Goal: Task Accomplishment & Management: Complete application form

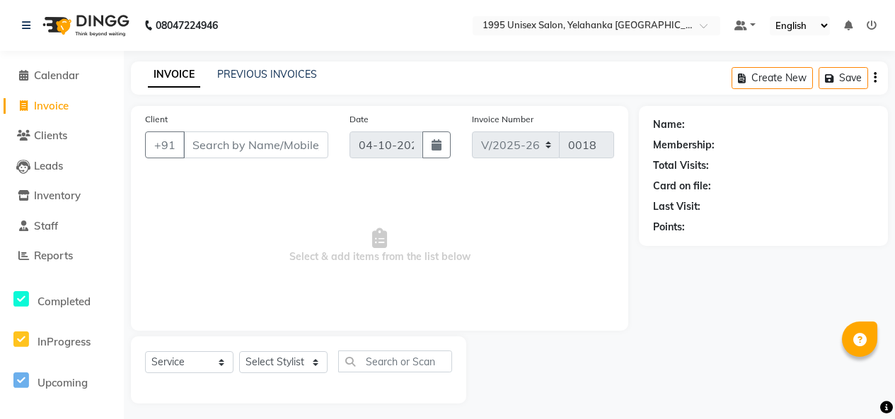
select select "8994"
select select "service"
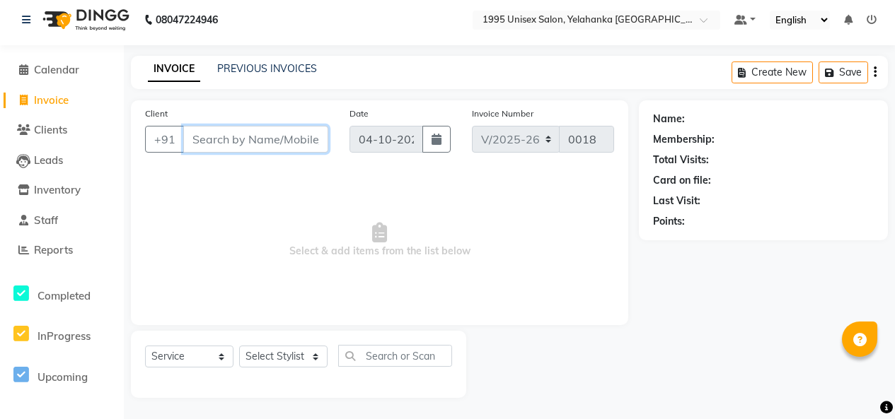
click at [221, 126] on input "Client" at bounding box center [255, 139] width 145 height 27
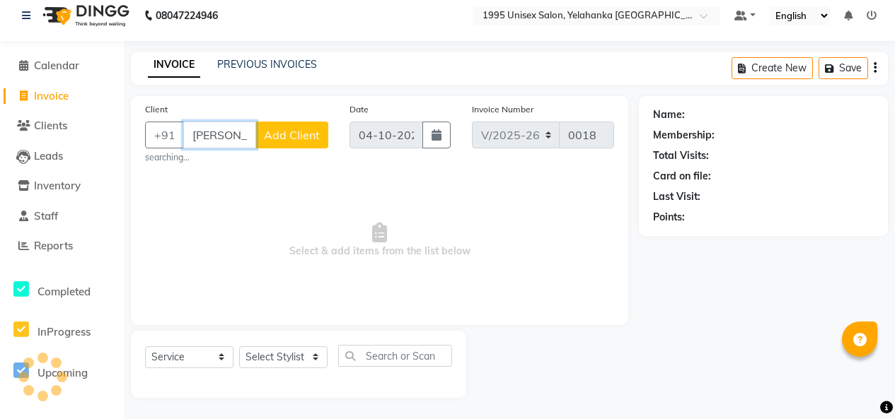
scroll to position [0, 7]
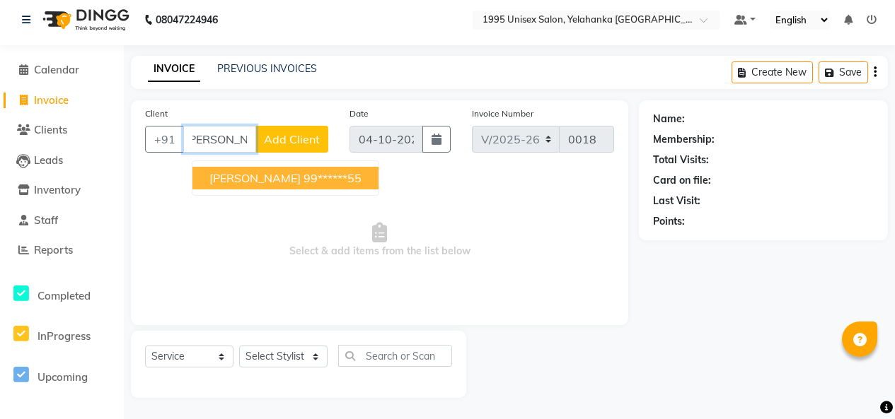
click at [249, 171] on span "[PERSON_NAME]" at bounding box center [254, 178] width 91 height 14
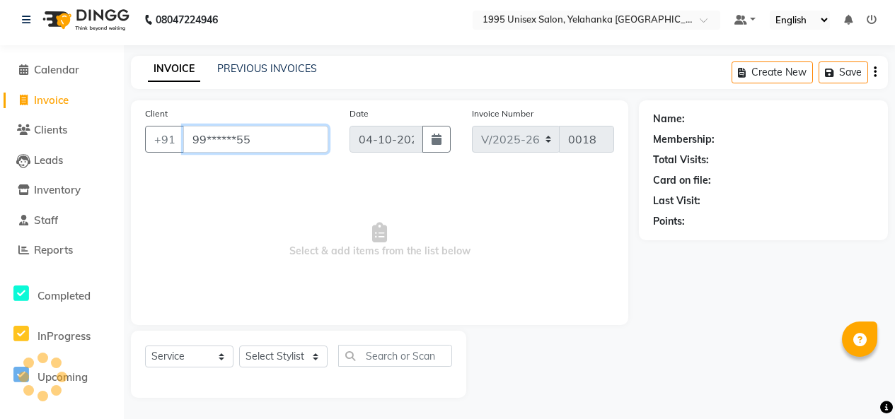
type input "99******55"
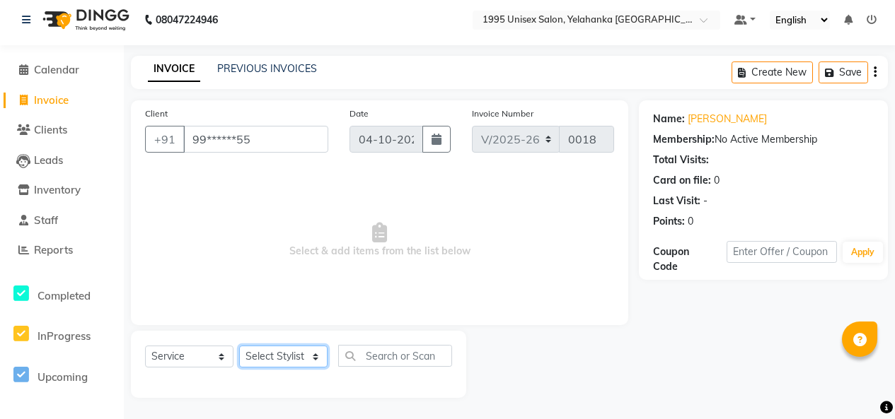
click at [296, 356] on select "Select Stylist [PERSON_NAME] [PERSON_NAME] [PERSON_NAME] KATHUM Front Office 19…" at bounding box center [283, 357] width 88 height 22
select select "91489"
click at [244, 346] on select "Select Stylist [PERSON_NAME] [PERSON_NAME] [PERSON_NAME] KATHUM Front Office 19…" at bounding box center [283, 357] width 88 height 22
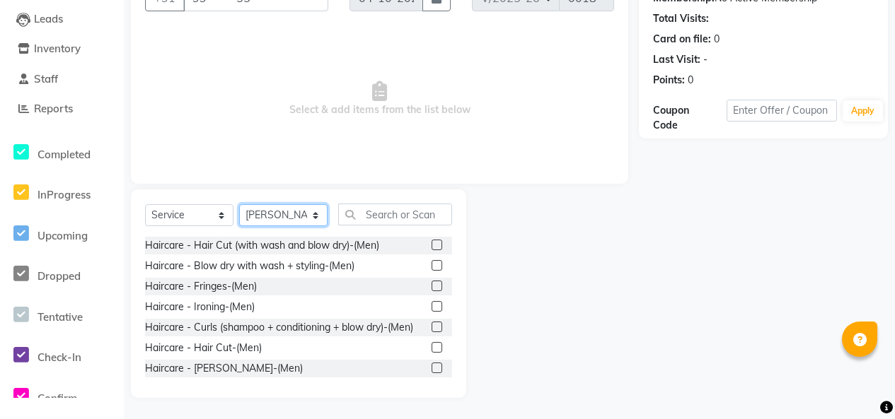
scroll to position [196, 0]
click at [431, 353] on label at bounding box center [436, 347] width 11 height 11
click at [431, 353] on input "checkbox" at bounding box center [435, 348] width 9 height 9
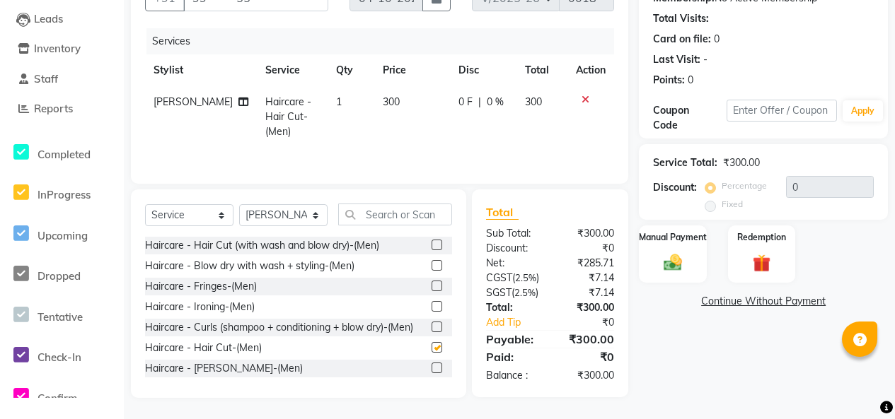
checkbox input "false"
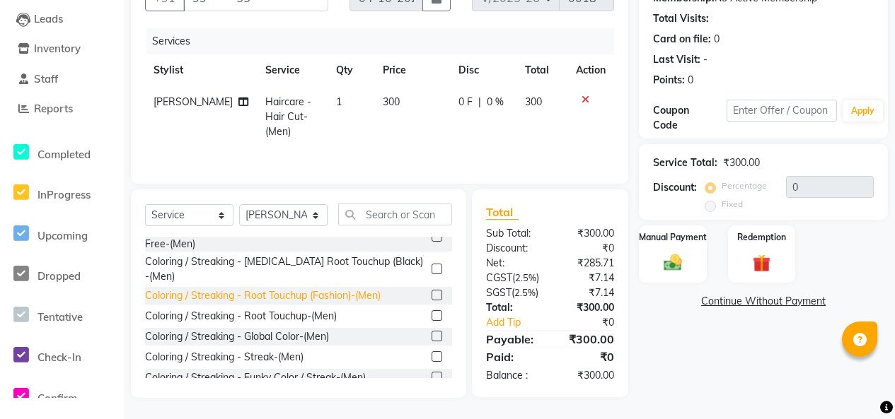
scroll to position [283, 0]
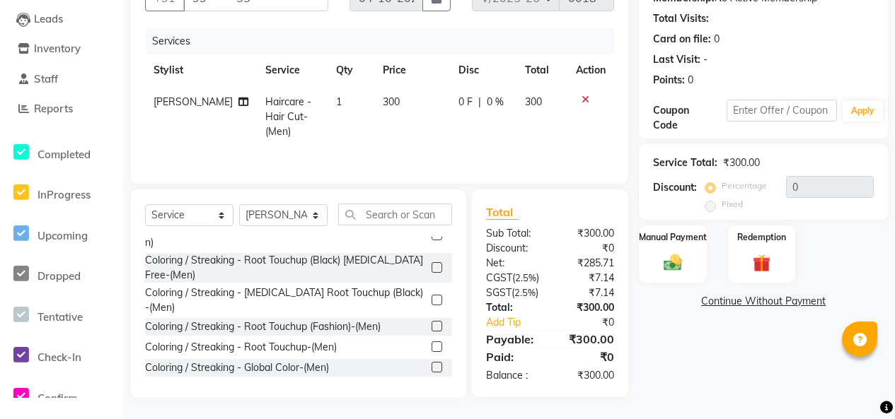
click at [431, 273] on label at bounding box center [436, 267] width 11 height 11
click at [431, 273] on input "checkbox" at bounding box center [435, 268] width 9 height 9
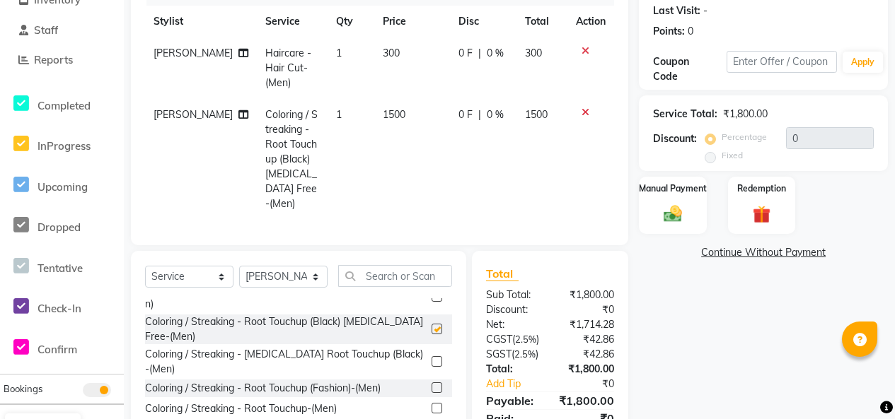
checkbox input "false"
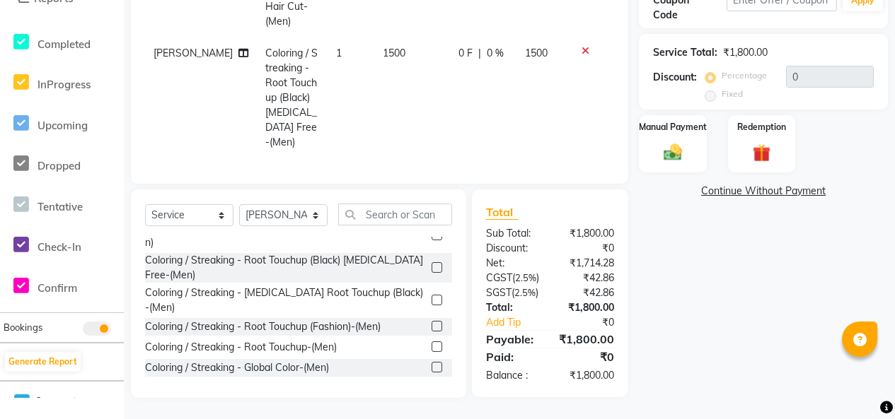
scroll to position [354, 0]
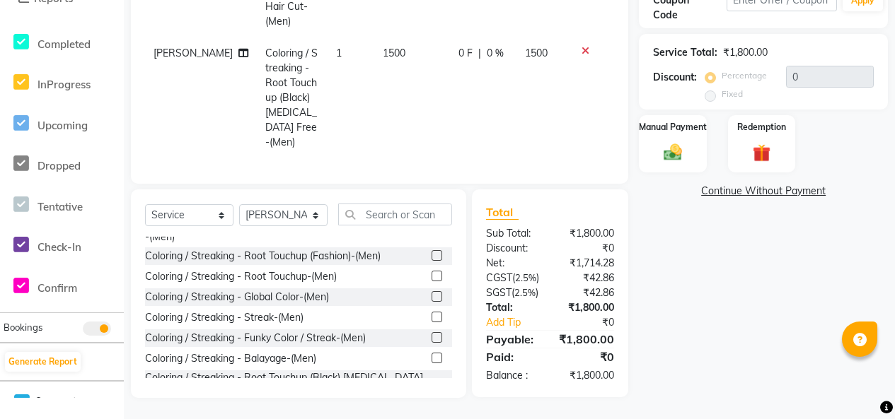
click at [431, 250] on label at bounding box center [436, 255] width 11 height 11
click at [431, 252] on input "checkbox" at bounding box center [435, 256] width 9 height 9
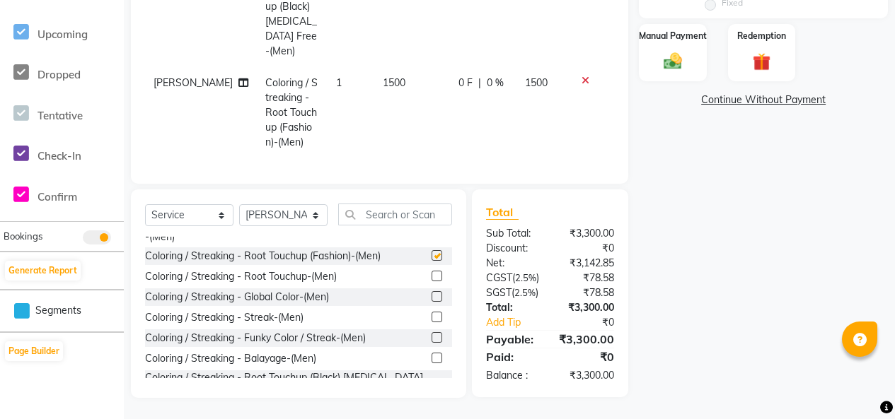
checkbox input "false"
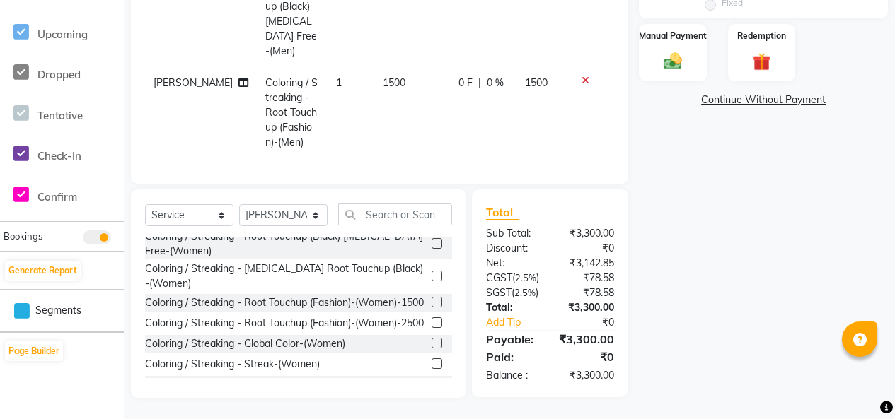
scroll to position [424, 0]
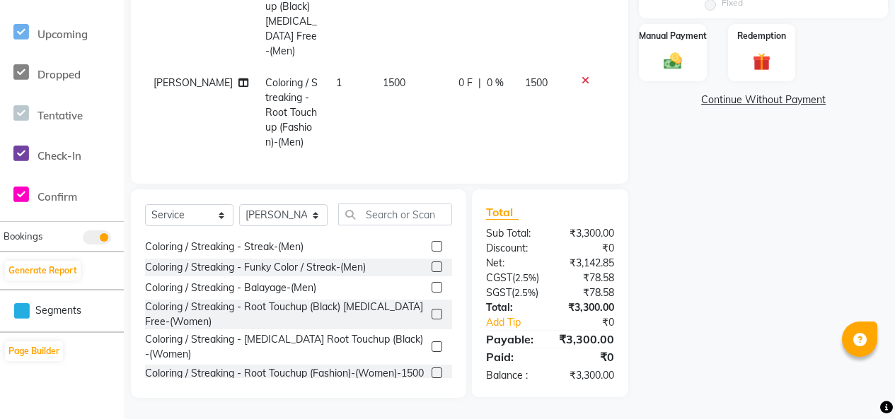
click at [431, 320] on label at bounding box center [436, 314] width 11 height 11
click at [431, 320] on input "checkbox" at bounding box center [435, 314] width 9 height 9
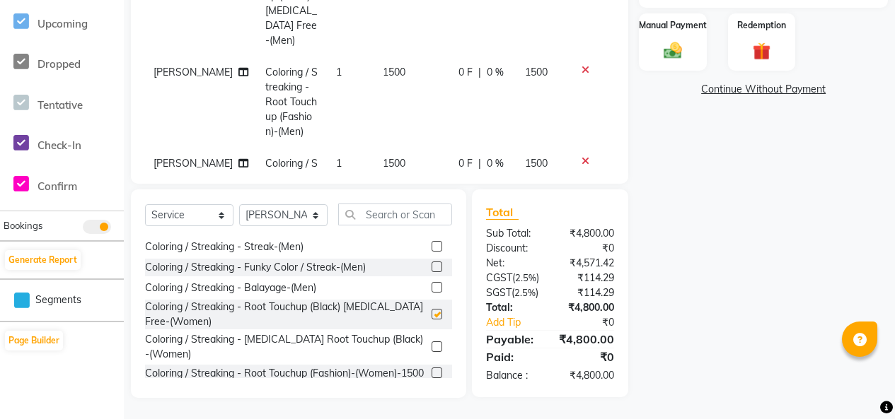
checkbox input "false"
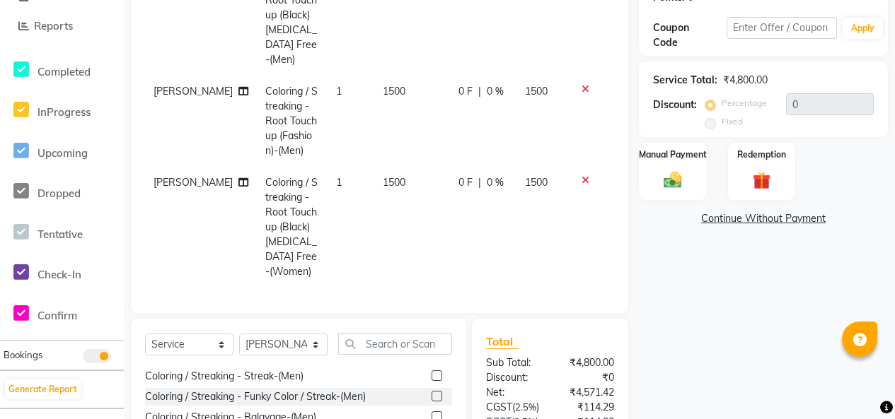
scroll to position [253, 0]
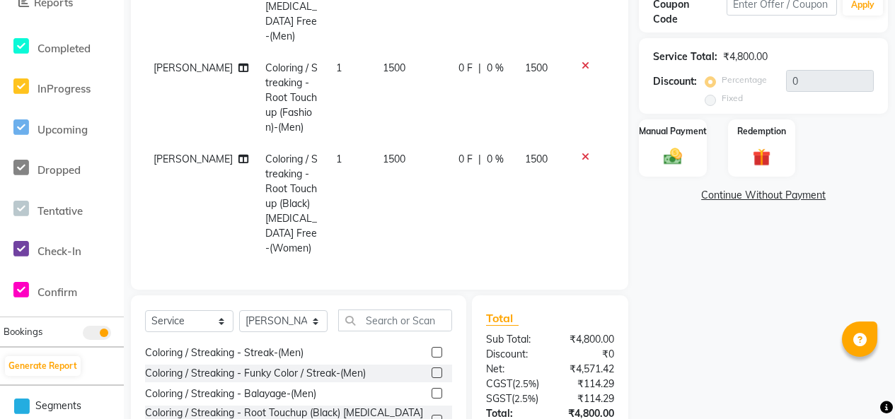
click at [581, 162] on icon at bounding box center [585, 157] width 8 height 10
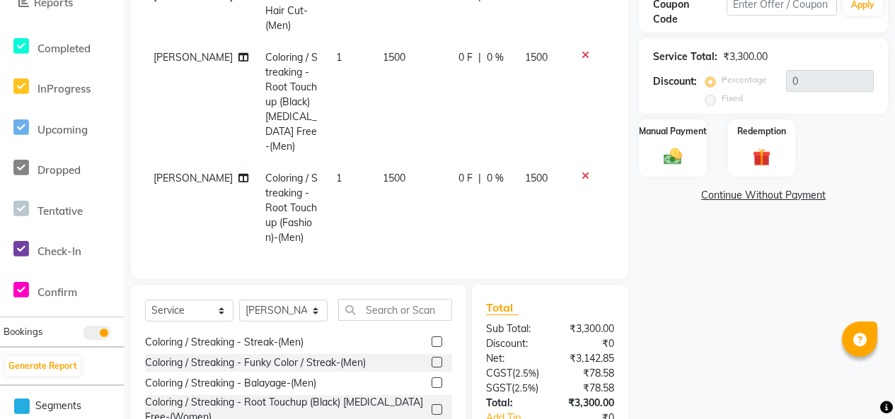
click at [581, 60] on icon at bounding box center [585, 55] width 8 height 10
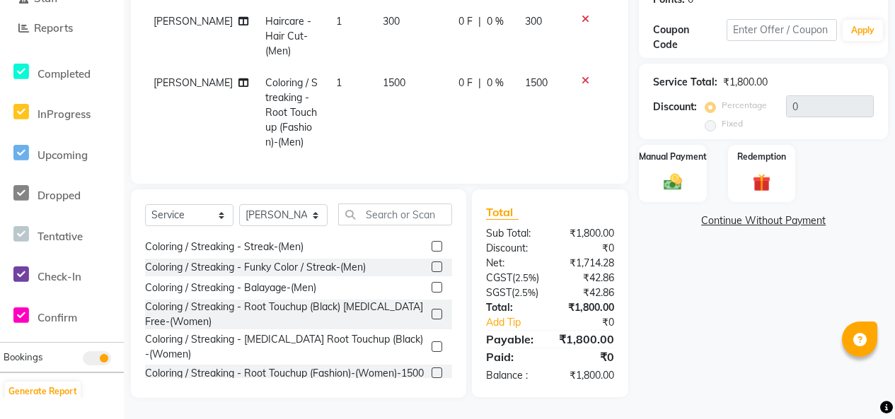
click at [581, 86] on icon at bounding box center [585, 81] width 8 height 10
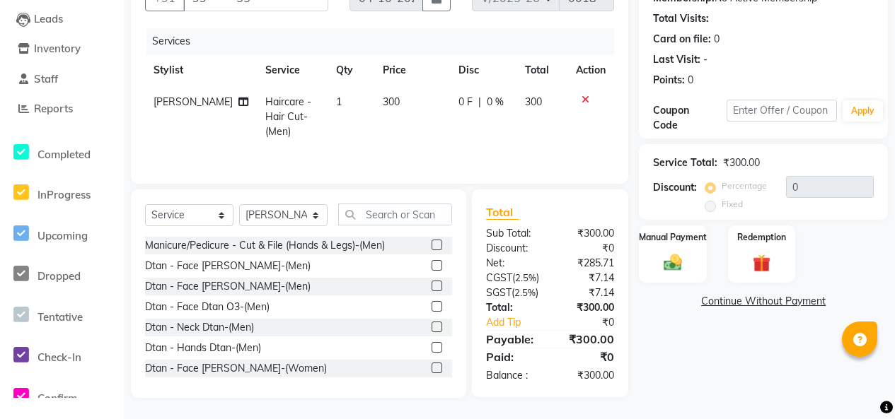
scroll to position [1414, 0]
click at [431, 127] on label at bounding box center [436, 121] width 11 height 11
click at [431, 127] on input "checkbox" at bounding box center [435, 121] width 9 height 9
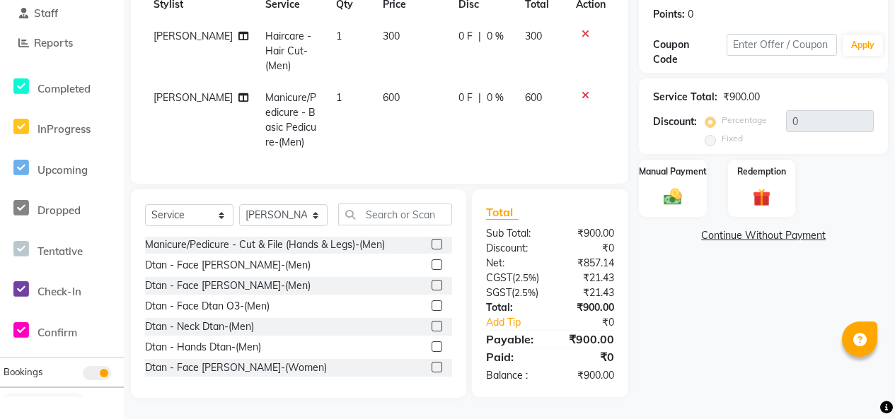
checkbox input "false"
click at [431, 147] on label at bounding box center [436, 141] width 11 height 11
click at [431, 147] on input "checkbox" at bounding box center [435, 142] width 9 height 9
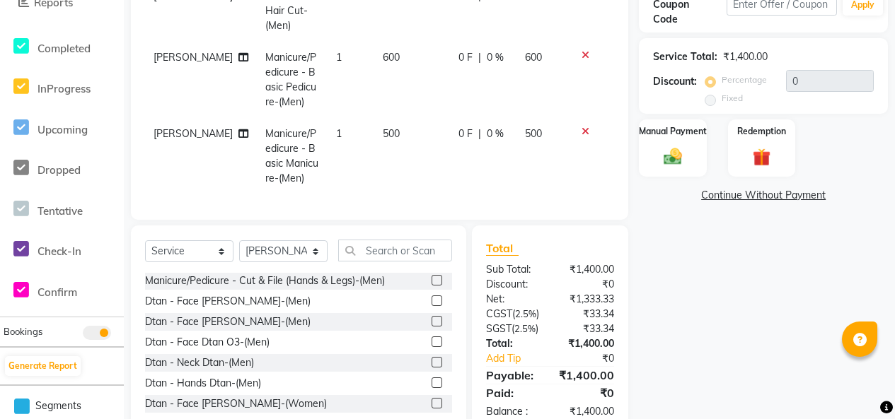
checkbox input "false"
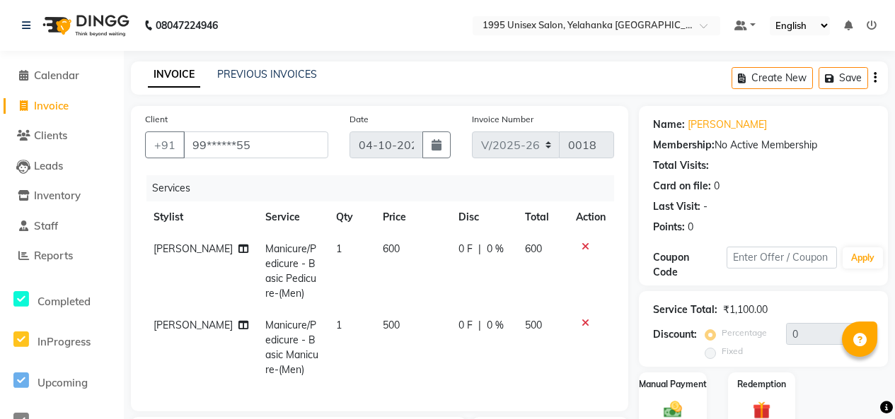
scroll to position [365, 0]
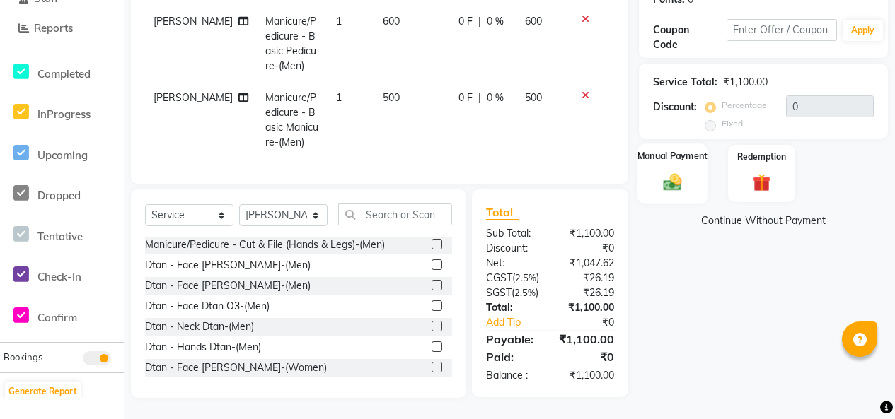
click at [677, 171] on img at bounding box center [672, 182] width 30 height 22
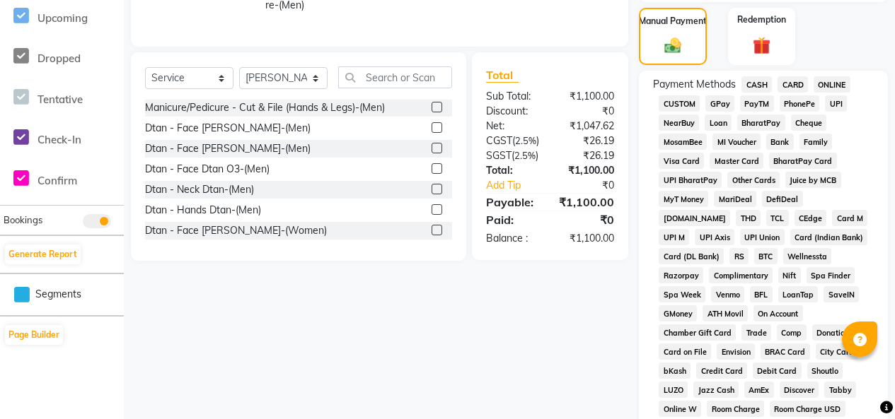
click at [801, 93] on span "CARD" at bounding box center [792, 84] width 30 height 16
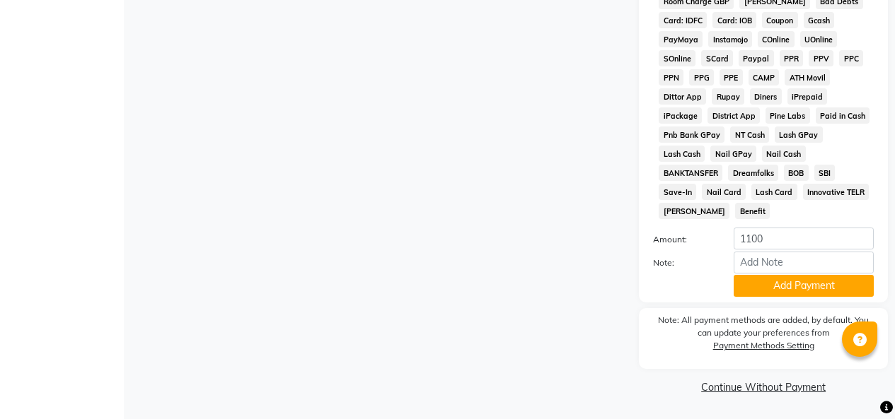
scroll to position [958, 0]
click at [809, 277] on button "Add Payment" at bounding box center [803, 286] width 140 height 22
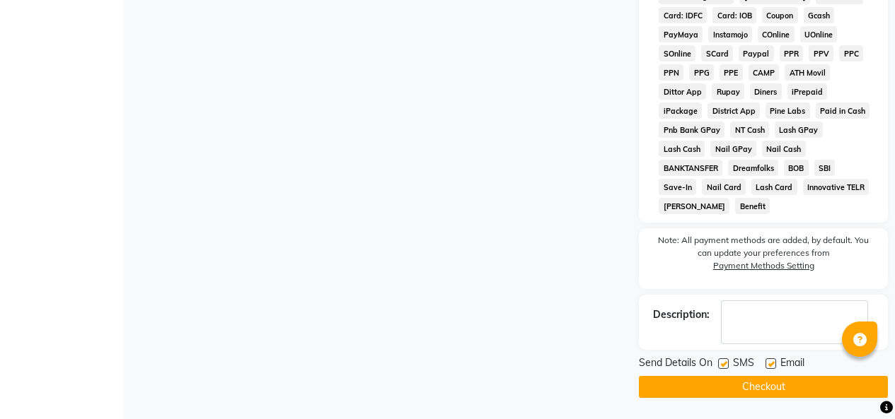
click at [728, 367] on label at bounding box center [723, 364] width 11 height 11
click at [727, 367] on input "checkbox" at bounding box center [722, 364] width 9 height 9
checkbox input "false"
click at [773, 365] on label at bounding box center [770, 364] width 11 height 11
click at [773, 365] on input "checkbox" at bounding box center [769, 364] width 9 height 9
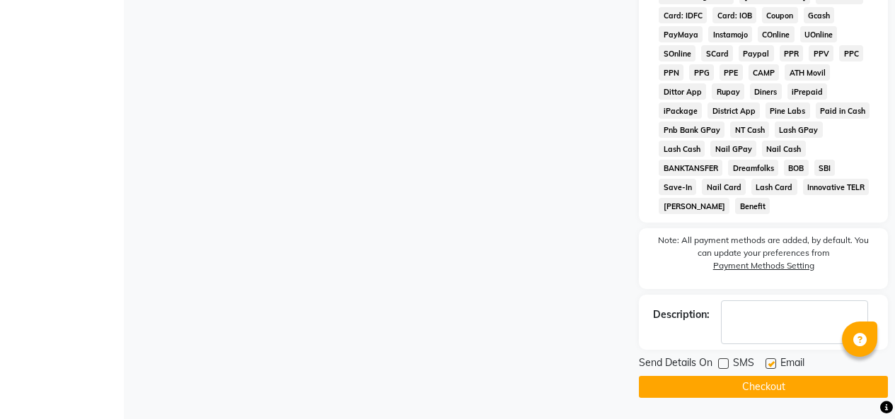
checkbox input "false"
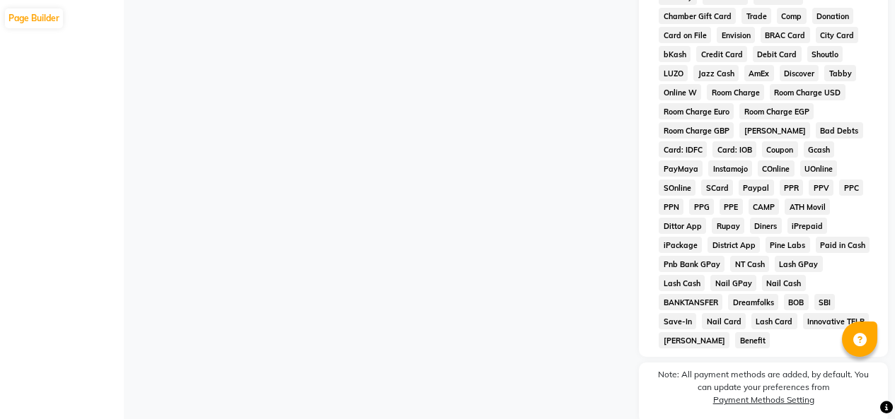
scroll to position [399, 0]
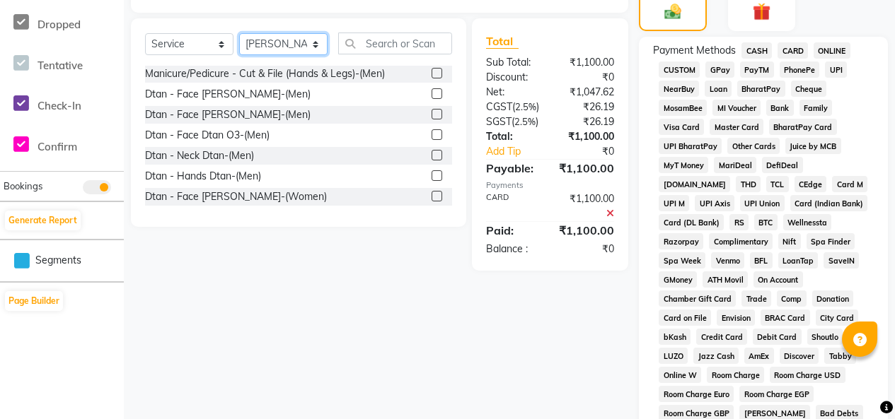
click at [318, 55] on select "Select Stylist [PERSON_NAME] [PERSON_NAME] [PERSON_NAME] KATHUM Front Office 19…" at bounding box center [283, 44] width 88 height 22
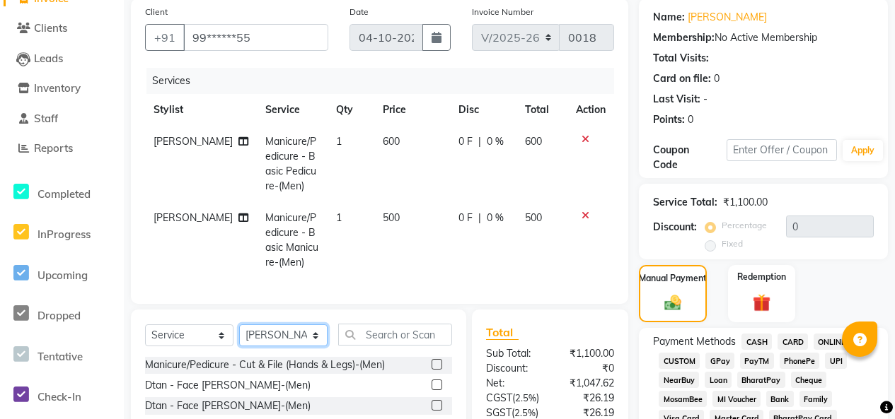
scroll to position [45, 0]
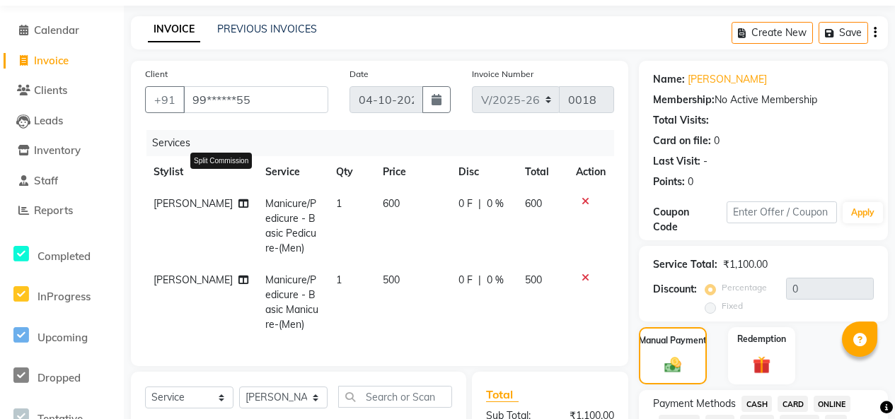
click at [238, 209] on icon at bounding box center [243, 204] width 10 height 10
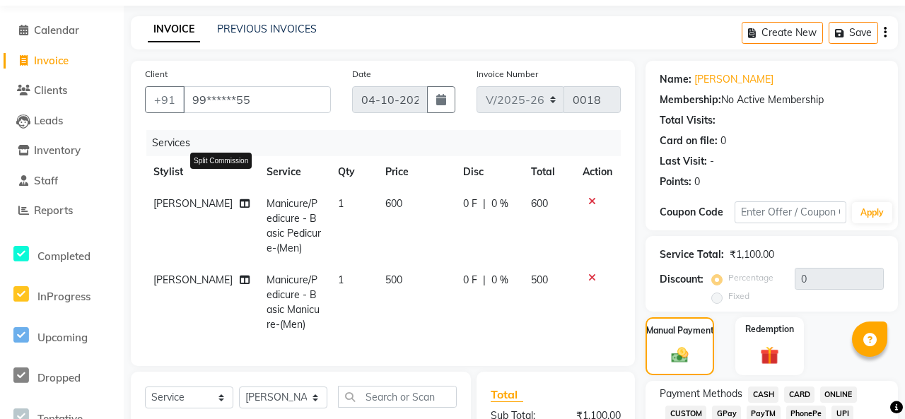
select select "91489"
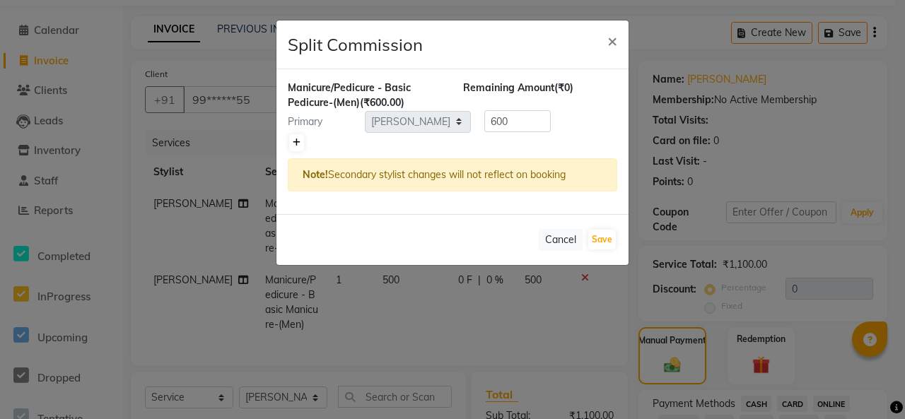
click at [298, 147] on icon at bounding box center [297, 143] width 8 height 8
type input "300"
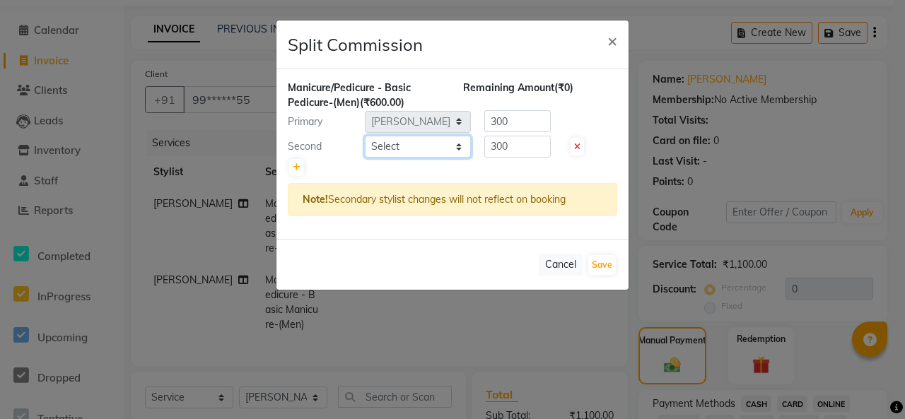
click at [447, 158] on select "Select [PERSON_NAME] [PERSON_NAME] [PERSON_NAME] KATHUM Front Office 1995 [PERS…" at bounding box center [418, 147] width 106 height 22
select select "91486"
click at [366, 158] on select "Select [PERSON_NAME] [PERSON_NAME] [PERSON_NAME] KATHUM Front Office 1995 [PERS…" at bounding box center [418, 147] width 106 height 22
click at [594, 275] on button "Save" at bounding box center [602, 265] width 28 height 20
select select "Select"
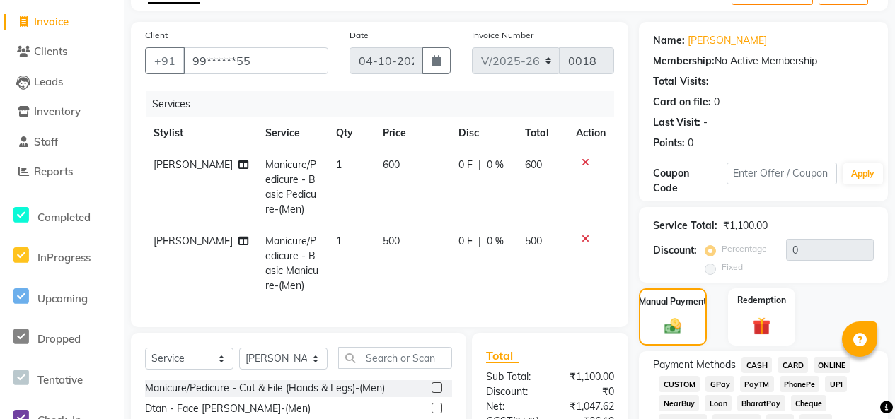
scroll to position [187, 0]
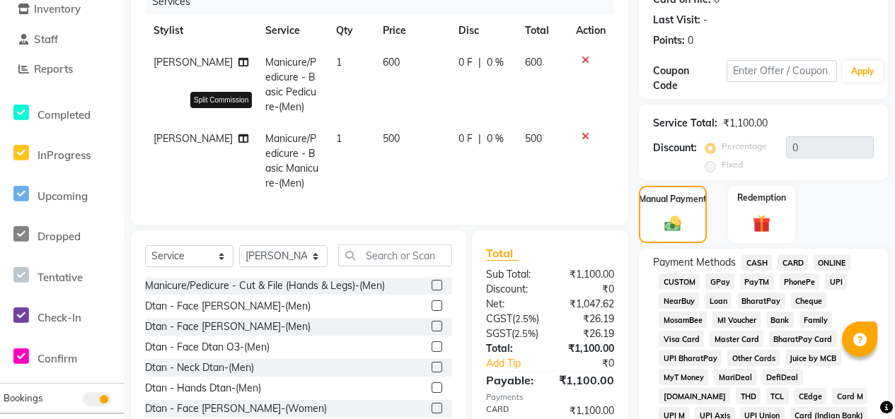
click at [238, 144] on icon at bounding box center [243, 139] width 10 height 10
select select "91489"
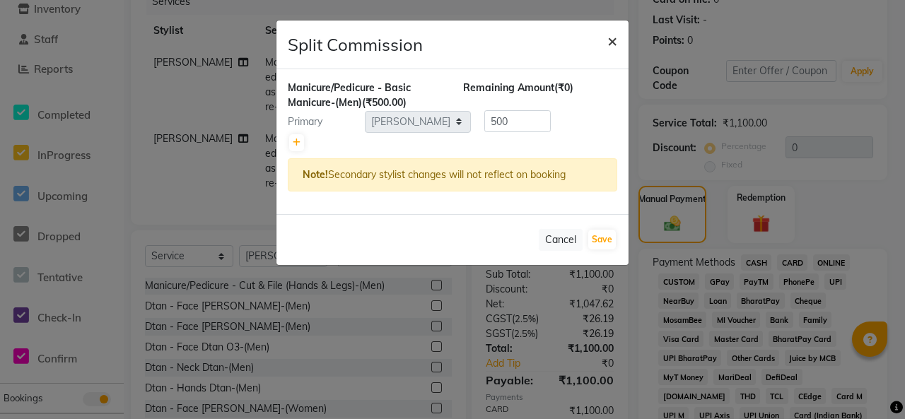
click at [610, 51] on span "×" at bounding box center [612, 40] width 10 height 21
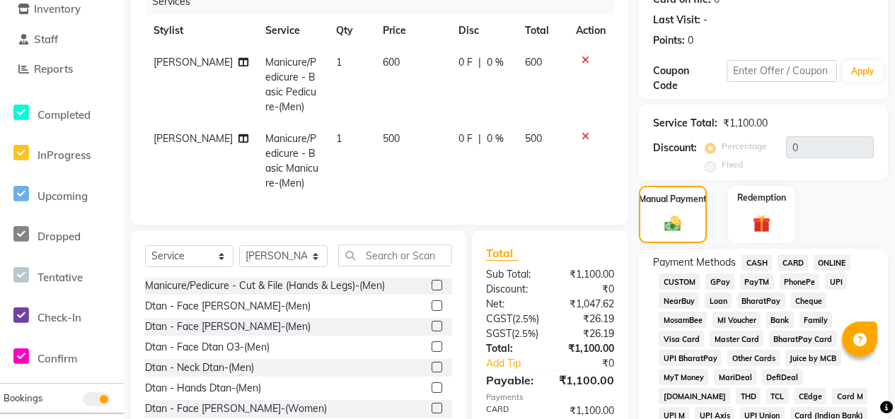
click at [186, 145] on span "[PERSON_NAME]" at bounding box center [192, 138] width 79 height 13
select select "91489"
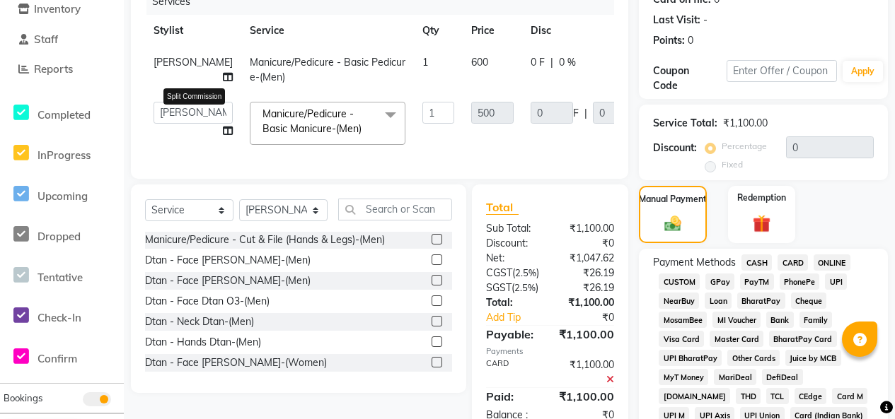
click at [223, 136] on icon at bounding box center [228, 131] width 10 height 10
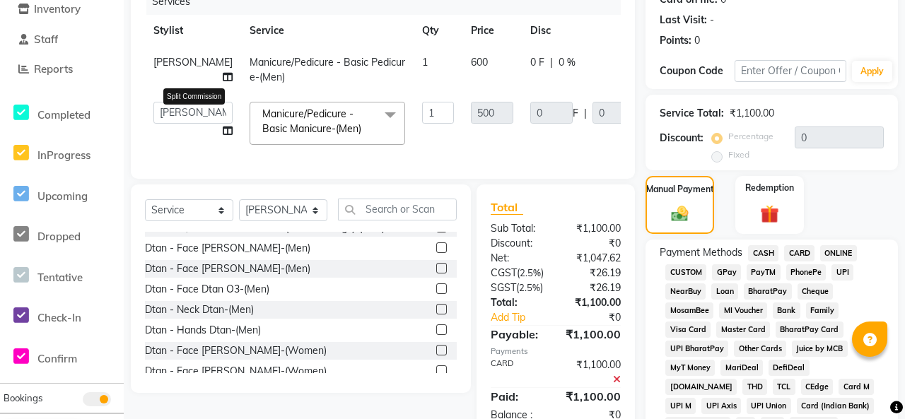
select select "91489"
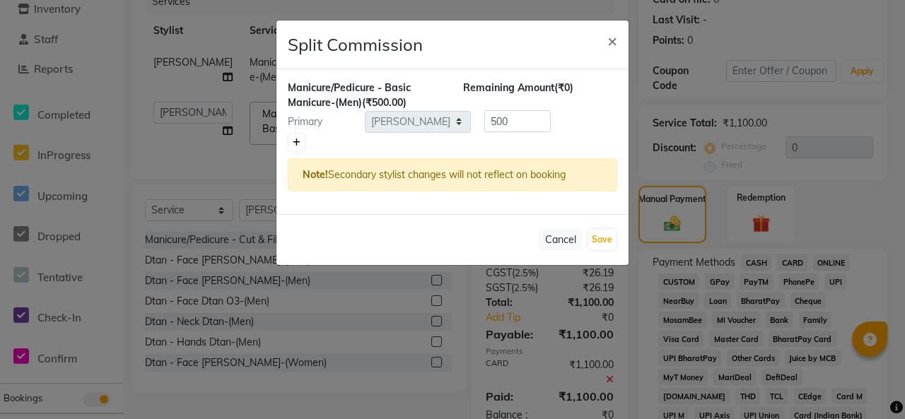
click at [301, 147] on icon at bounding box center [297, 143] width 8 height 8
type input "250"
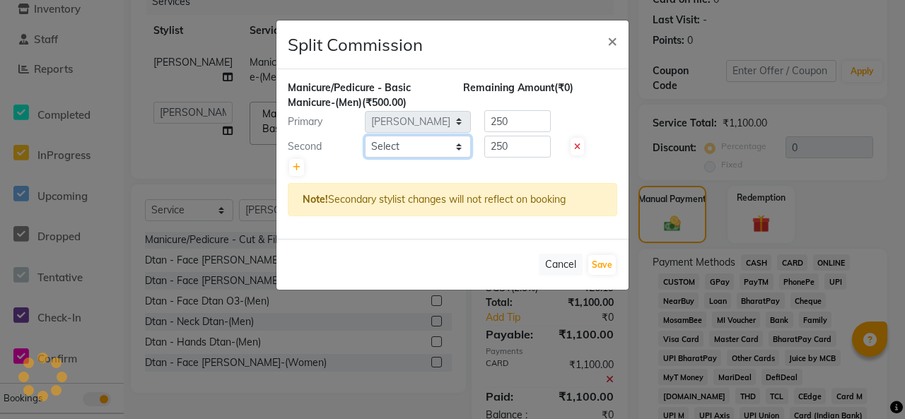
click at [461, 158] on select "Select [PERSON_NAME] [PERSON_NAME] [PERSON_NAME] KATHUM Front Office 1995 [PERS…" at bounding box center [418, 147] width 106 height 22
select select "91485"
click at [366, 158] on select "Select [PERSON_NAME] [PERSON_NAME] [PERSON_NAME] KATHUM Front Office 1995 [PERS…" at bounding box center [418, 147] width 106 height 22
click at [595, 275] on button "Save" at bounding box center [602, 265] width 28 height 20
select select "Select"
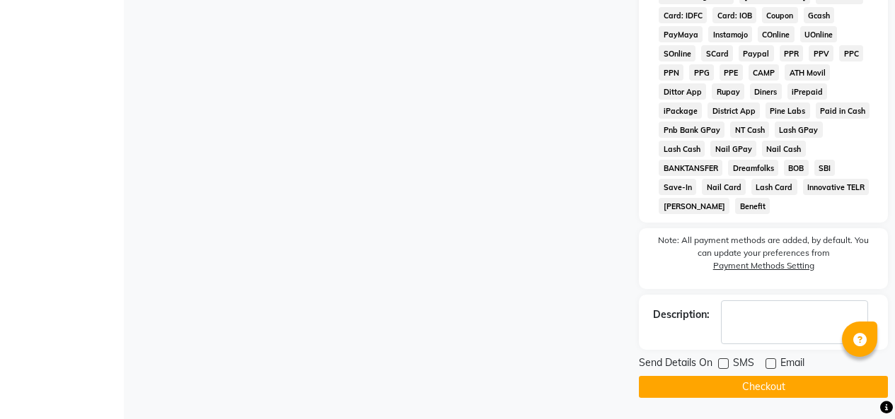
scroll to position [965, 0]
click at [764, 380] on button "Checkout" at bounding box center [763, 387] width 249 height 22
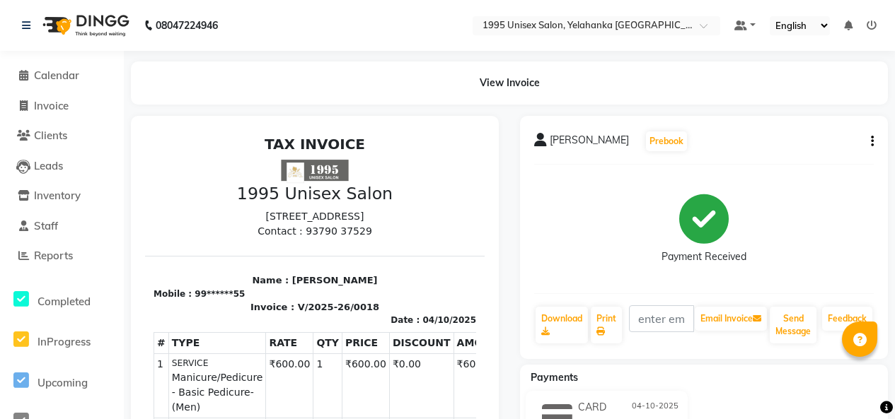
click at [95, 23] on img at bounding box center [84, 26] width 97 height 40
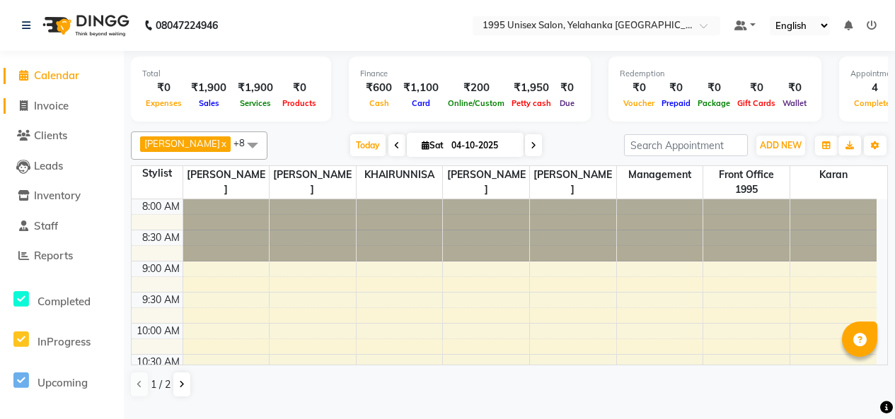
click at [57, 110] on span "Invoice" at bounding box center [51, 105] width 35 height 13
select select "service"
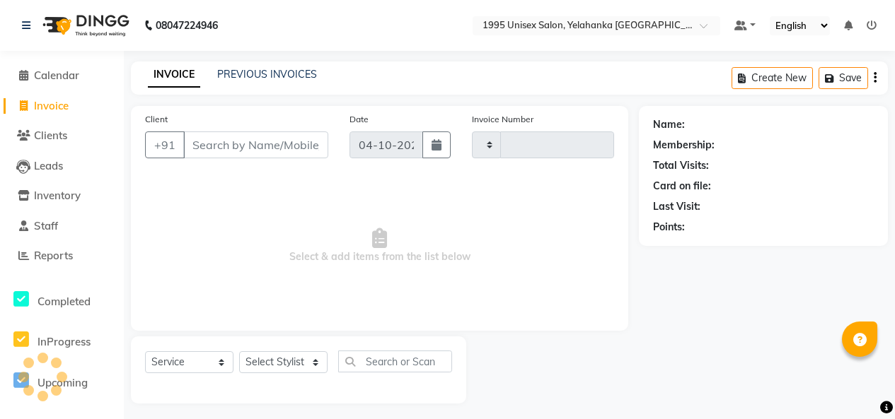
type input "0019"
select select "8994"
click at [207, 158] on input "Client" at bounding box center [255, 145] width 145 height 27
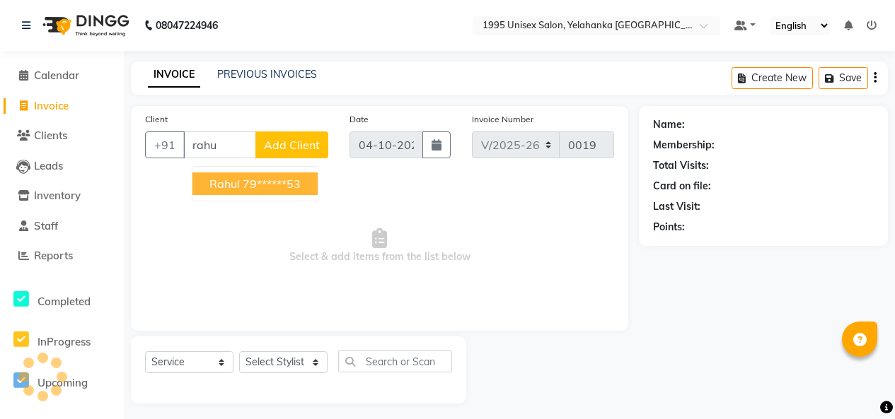
scroll to position [0, 8]
click at [301, 191] on ngb-highlight "79******53" at bounding box center [272, 184] width 58 height 14
type input "79******53"
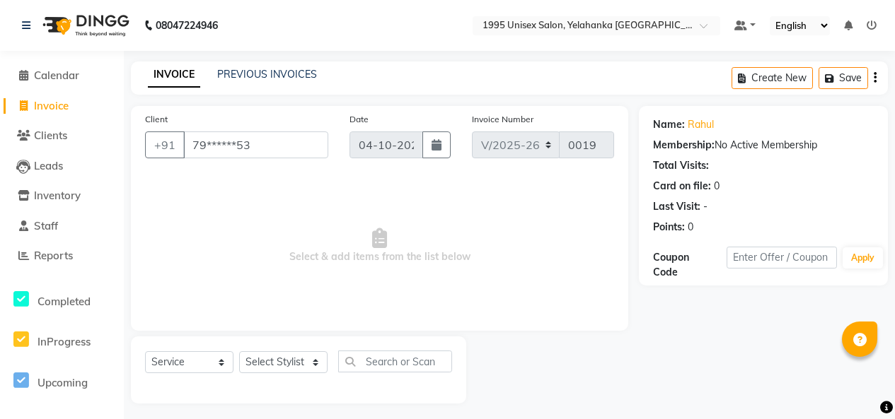
scroll to position [54, 0]
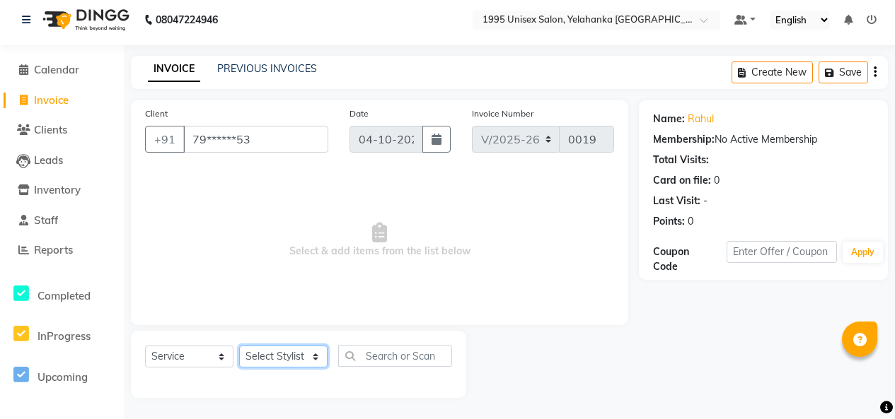
click at [312, 346] on select "Select Stylist [PERSON_NAME] [PERSON_NAME] [PERSON_NAME] KATHUM Front Office 19…" at bounding box center [283, 357] width 88 height 22
select select "91484"
click at [244, 346] on select "Select Stylist [PERSON_NAME] [PERSON_NAME] [PERSON_NAME] KATHUM Front Office 19…" at bounding box center [283, 357] width 88 height 22
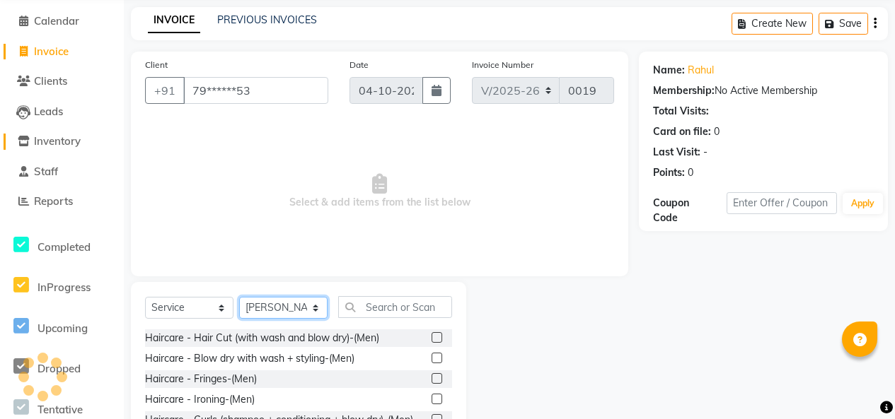
scroll to position [0, 0]
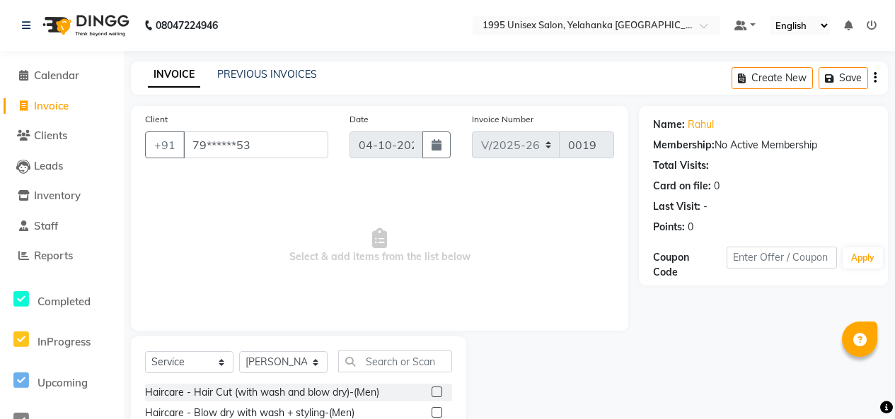
click at [92, 23] on img at bounding box center [84, 26] width 97 height 40
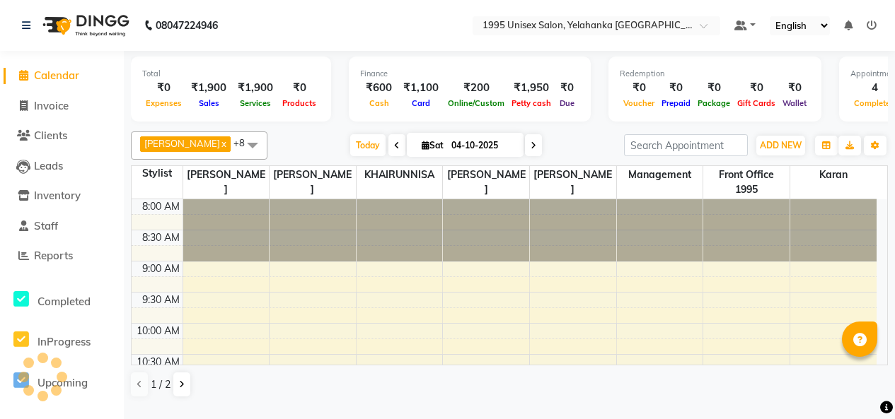
scroll to position [374, 0]
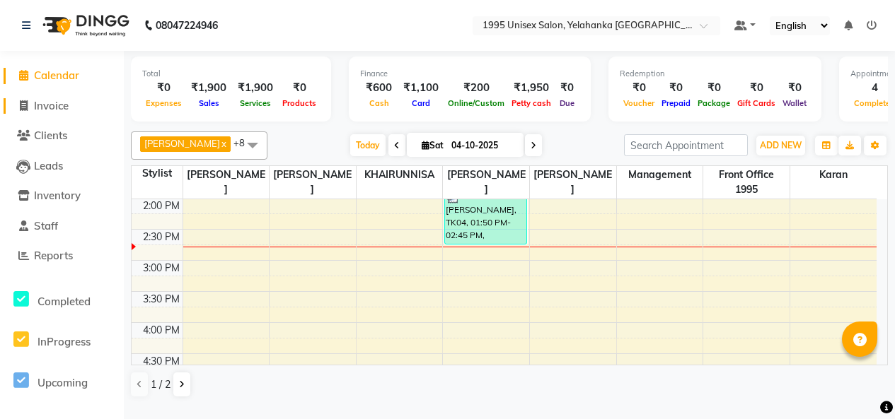
click at [61, 107] on span "Invoice" at bounding box center [51, 105] width 35 height 13
select select "service"
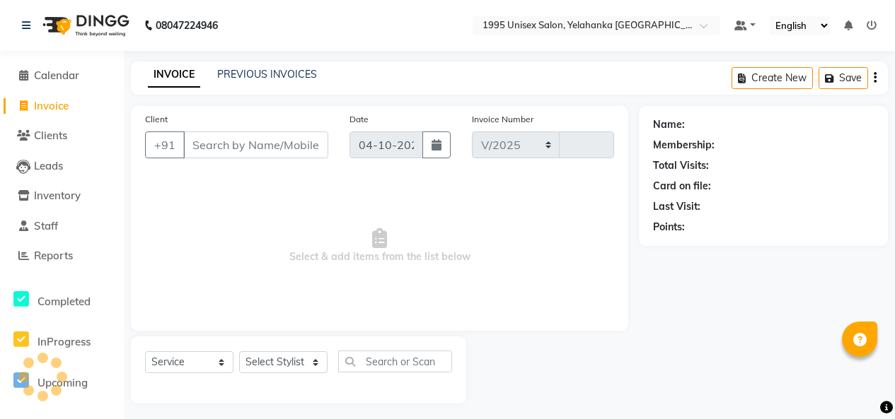
select select "8994"
type input "0019"
click at [248, 158] on input "Client" at bounding box center [255, 145] width 145 height 27
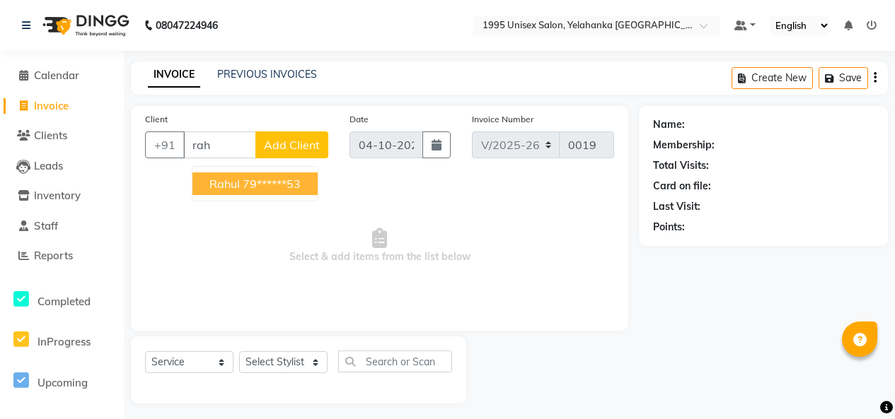
click at [265, 193] on button "Rahul 79******53" at bounding box center [254, 184] width 125 height 23
type input "79******53"
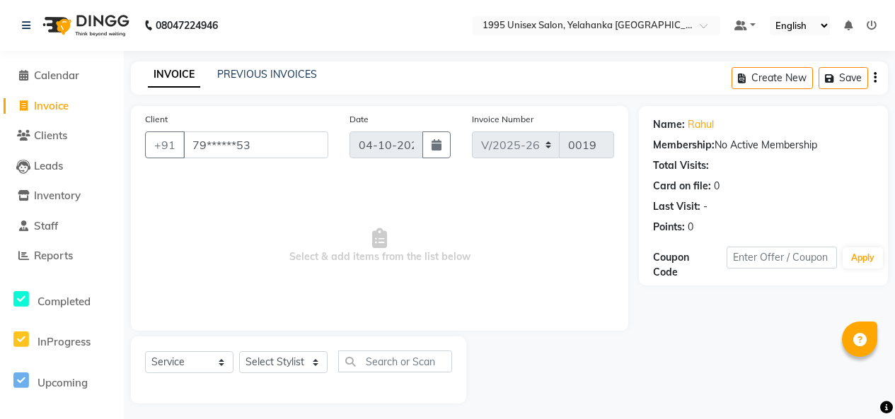
scroll to position [54, 0]
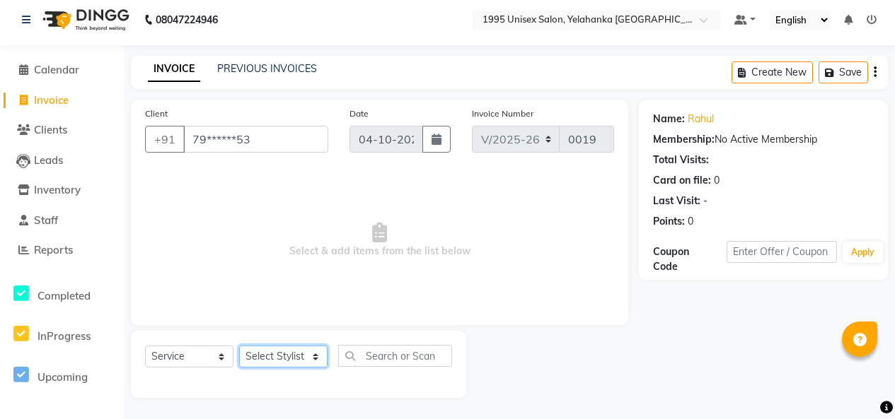
click at [310, 347] on select "Select Stylist [PERSON_NAME] [PERSON_NAME] [PERSON_NAME] KATHUM Front Office 19…" at bounding box center [283, 357] width 88 height 22
select select "91484"
click at [244, 346] on select "Select Stylist [PERSON_NAME] [PERSON_NAME] [PERSON_NAME] KATHUM Front Office 19…" at bounding box center [283, 357] width 88 height 22
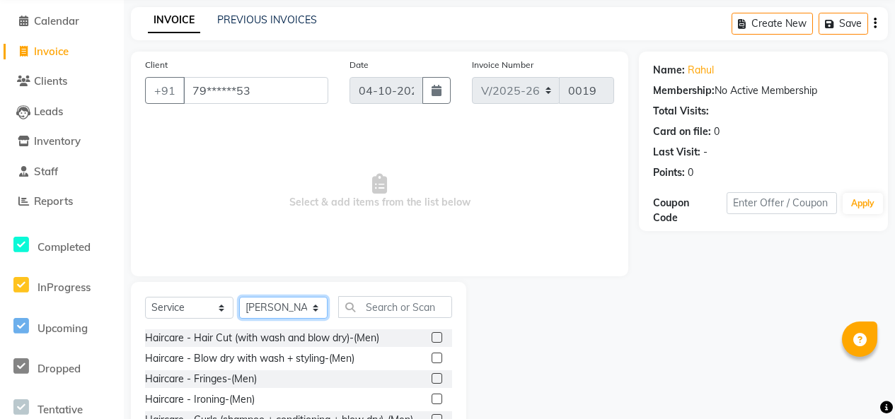
scroll to position [196, 0]
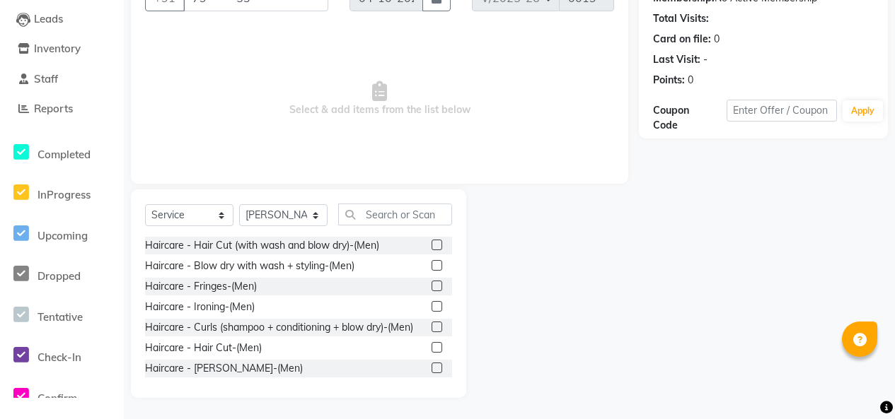
click at [431, 353] on label at bounding box center [436, 347] width 11 height 11
click at [431, 353] on input "checkbox" at bounding box center [435, 348] width 9 height 9
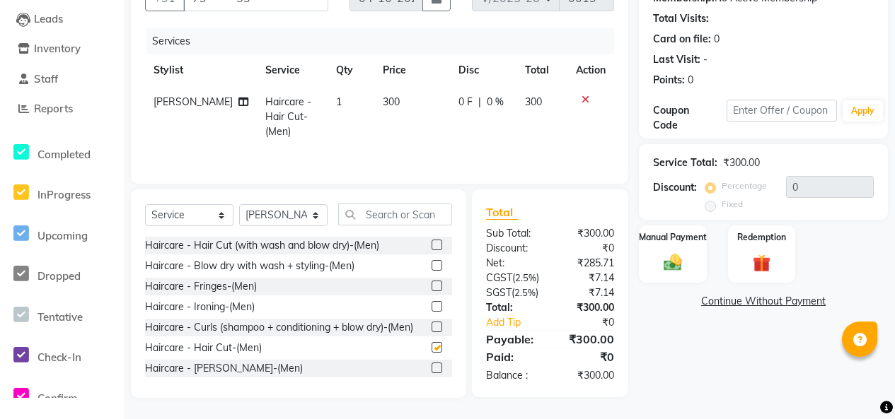
checkbox input "false"
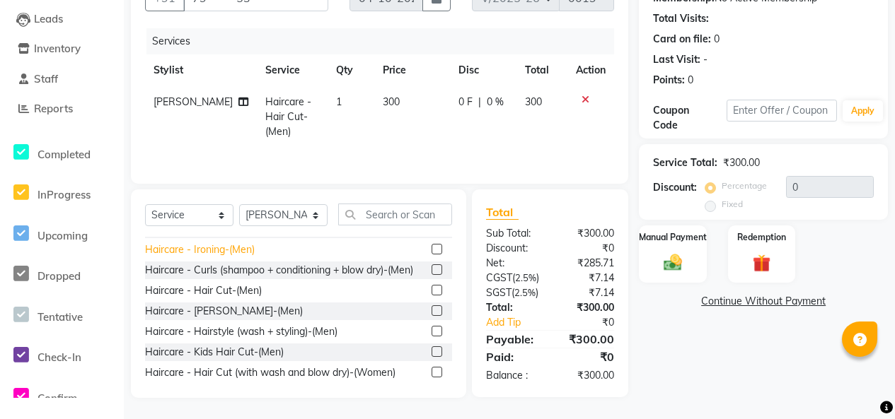
scroll to position [141, 0]
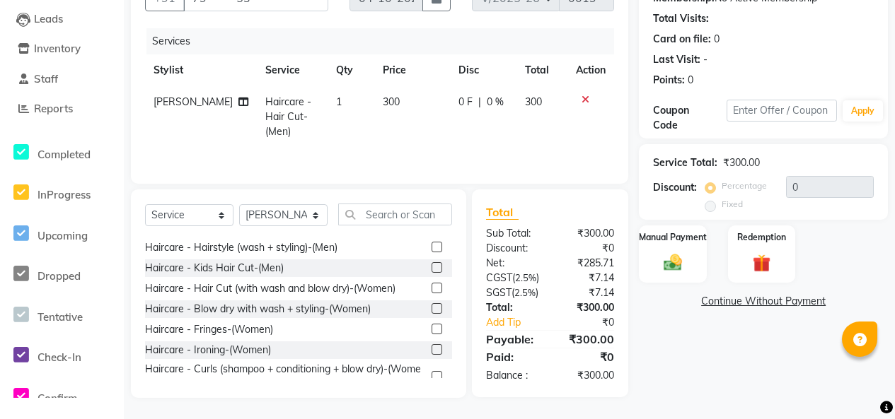
click at [431, 232] on label at bounding box center [436, 226] width 11 height 11
click at [431, 232] on input "checkbox" at bounding box center [435, 227] width 9 height 9
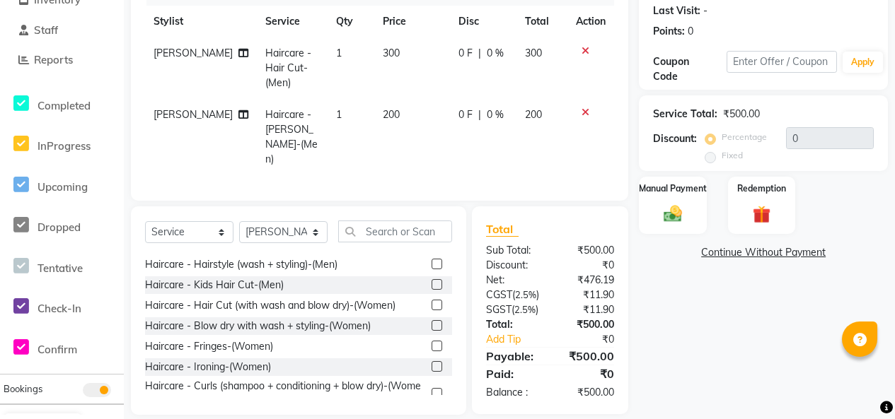
checkbox input "false"
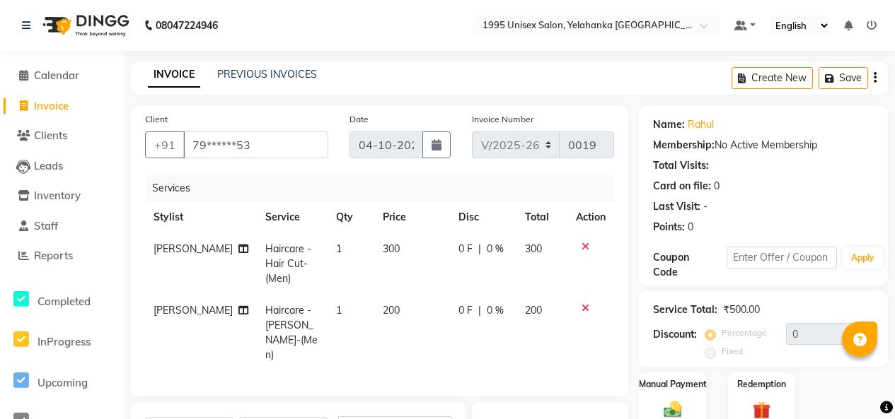
scroll to position [283, 0]
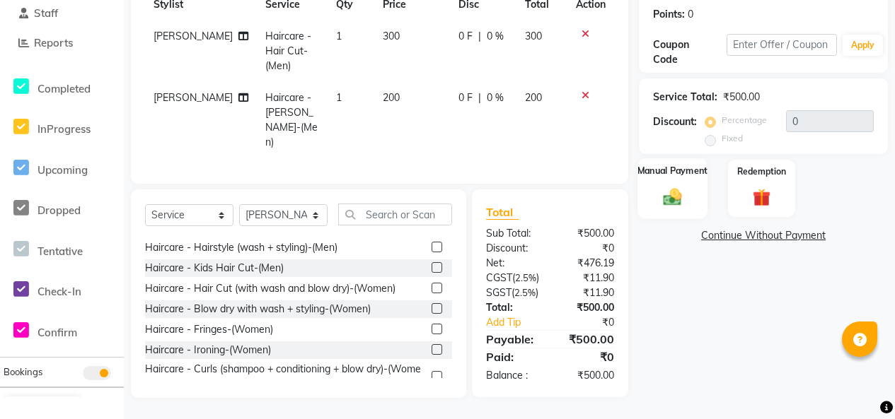
click at [680, 168] on div "Manual Payment" at bounding box center [672, 188] width 70 height 60
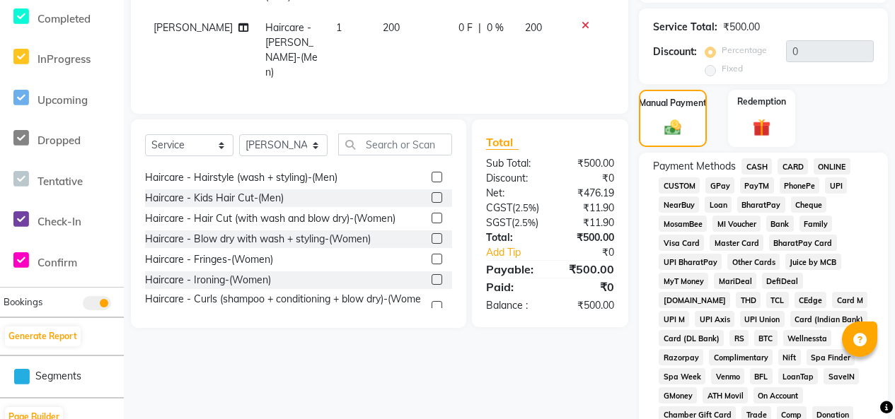
click at [726, 194] on span "GPay" at bounding box center [719, 186] width 29 height 16
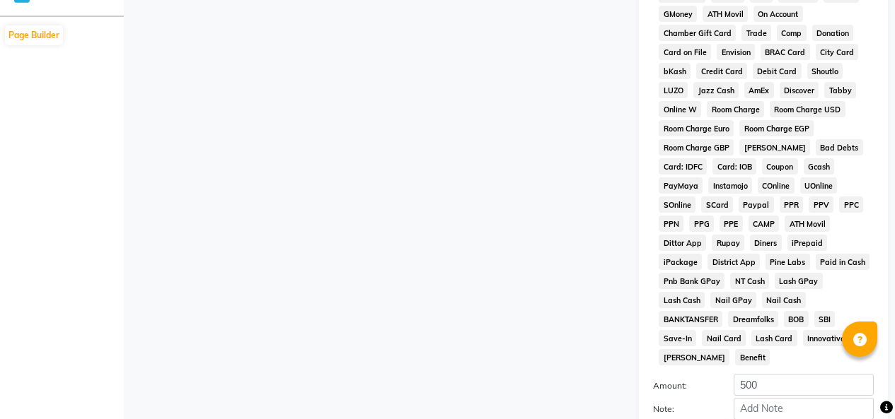
scroll to position [958, 0]
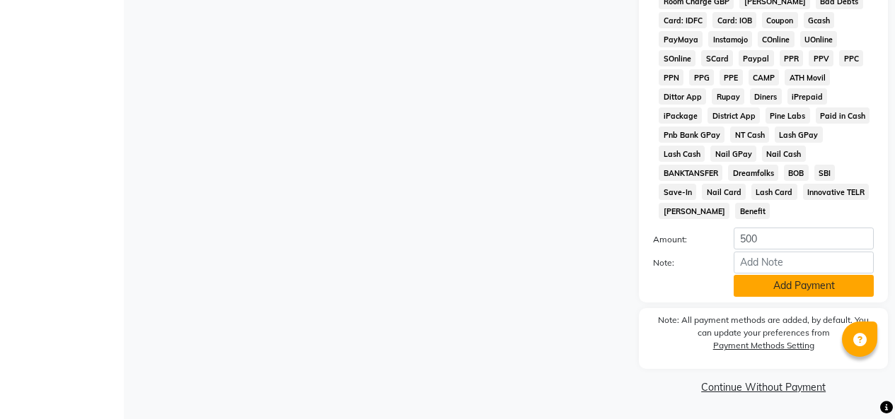
click at [803, 278] on button "Add Payment" at bounding box center [803, 286] width 140 height 22
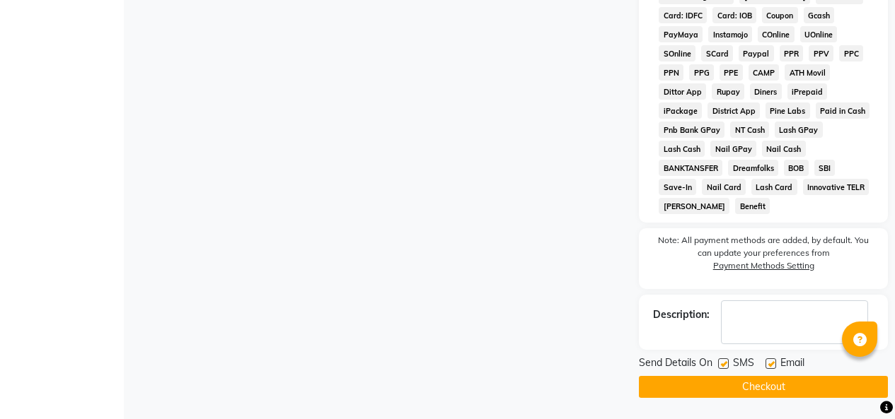
click at [726, 369] on label at bounding box center [723, 364] width 11 height 11
click at [726, 369] on input "checkbox" at bounding box center [722, 364] width 9 height 9
checkbox input "false"
click at [776, 368] on label at bounding box center [770, 364] width 11 height 11
click at [774, 368] on input "checkbox" at bounding box center [769, 364] width 9 height 9
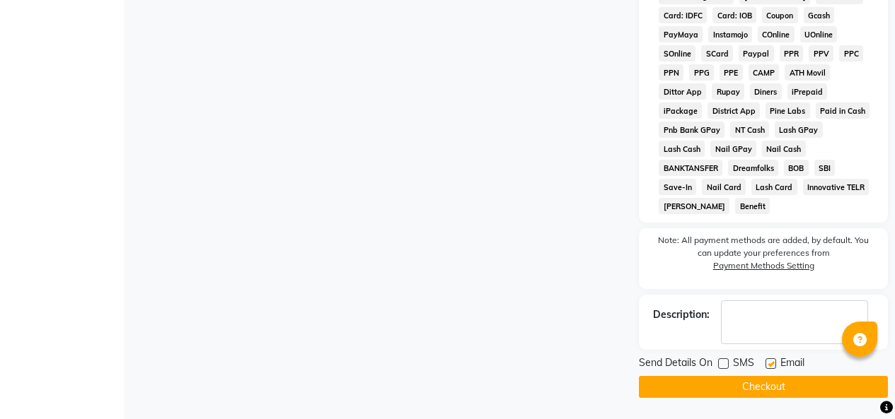
checkbox input "false"
click at [769, 392] on button "Checkout" at bounding box center [763, 387] width 249 height 22
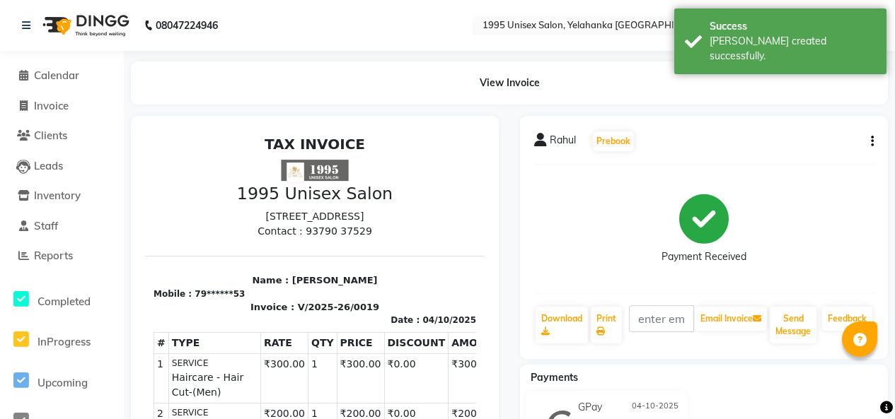
click at [106, 21] on img at bounding box center [84, 26] width 97 height 40
